Goal: Information Seeking & Learning: Find specific fact

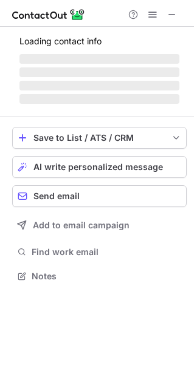
scroll to position [274, 194]
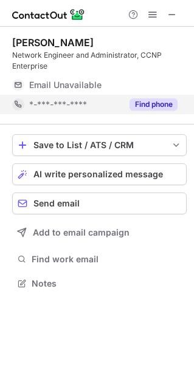
click at [142, 100] on button "Find phone" at bounding box center [153, 104] width 48 height 12
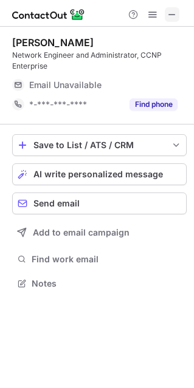
click at [171, 16] on span at bounding box center [172, 15] width 10 height 10
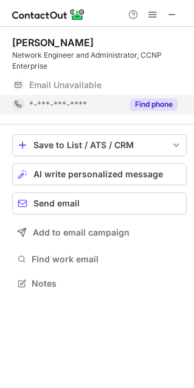
scroll to position [6, 6]
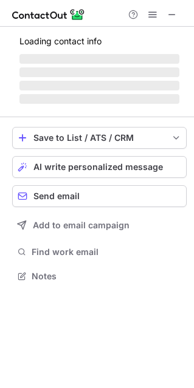
click at [163, 99] on span "‌" at bounding box center [99, 99] width 160 height 10
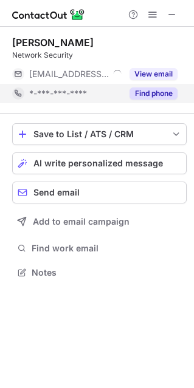
click at [162, 96] on button "Find phone" at bounding box center [153, 93] width 48 height 12
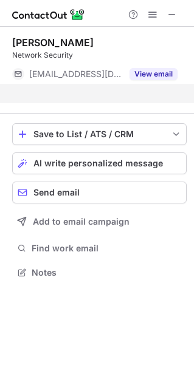
scroll to position [244, 194]
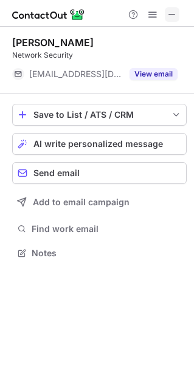
click at [178, 13] on button at bounding box center [171, 14] width 15 height 15
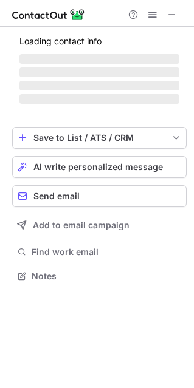
scroll to position [6, 6]
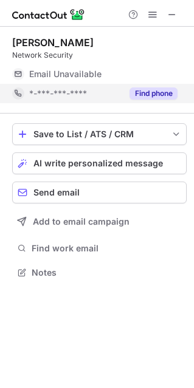
click at [160, 98] on button "Find phone" at bounding box center [153, 93] width 48 height 12
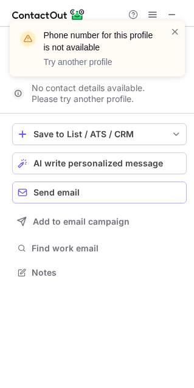
scroll to position [244, 194]
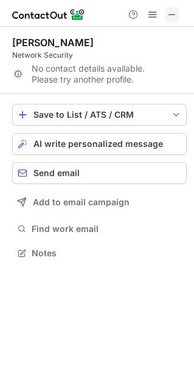
click at [171, 18] on span at bounding box center [172, 15] width 10 height 10
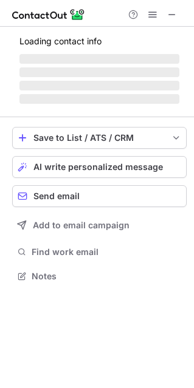
scroll to position [6, 6]
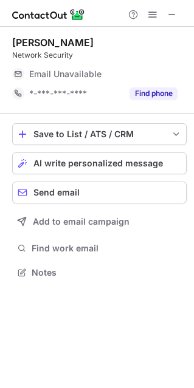
click at [154, 94] on button "Find phone" at bounding box center [153, 93] width 48 height 12
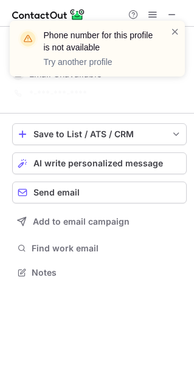
click at [175, 19] on div "Phone number for this profile is not available Try another profile" at bounding box center [97, 53] width 194 height 90
click at [175, 12] on div "Phone number for this profile is not available Try another profile" at bounding box center [97, 53] width 194 height 90
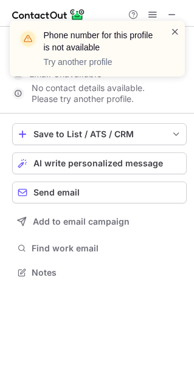
click at [174, 32] on span at bounding box center [175, 31] width 10 height 12
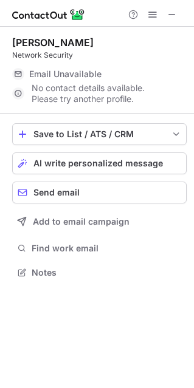
click at [172, 11] on div "Phone number for this profile is not available Try another profile" at bounding box center [97, 53] width 194 height 90
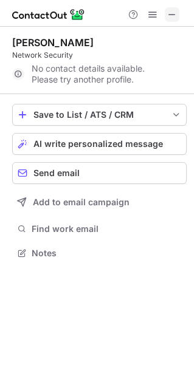
click at [168, 13] on span at bounding box center [172, 15] width 10 height 10
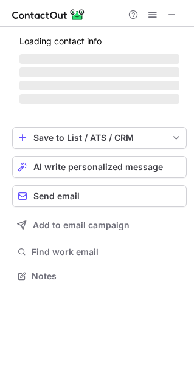
scroll to position [274, 194]
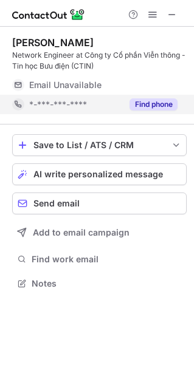
click at [169, 100] on button "Find phone" at bounding box center [153, 104] width 48 height 12
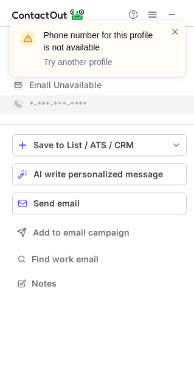
click at [172, 13] on div "Phone number for this profile is not available Try another profile" at bounding box center [97, 53] width 194 height 90
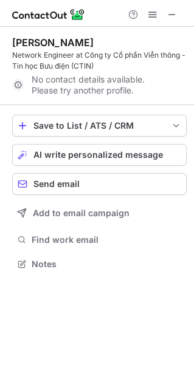
scroll to position [255, 194]
click at [166, 18] on button at bounding box center [171, 14] width 15 height 15
